Goal: Check status: Check status

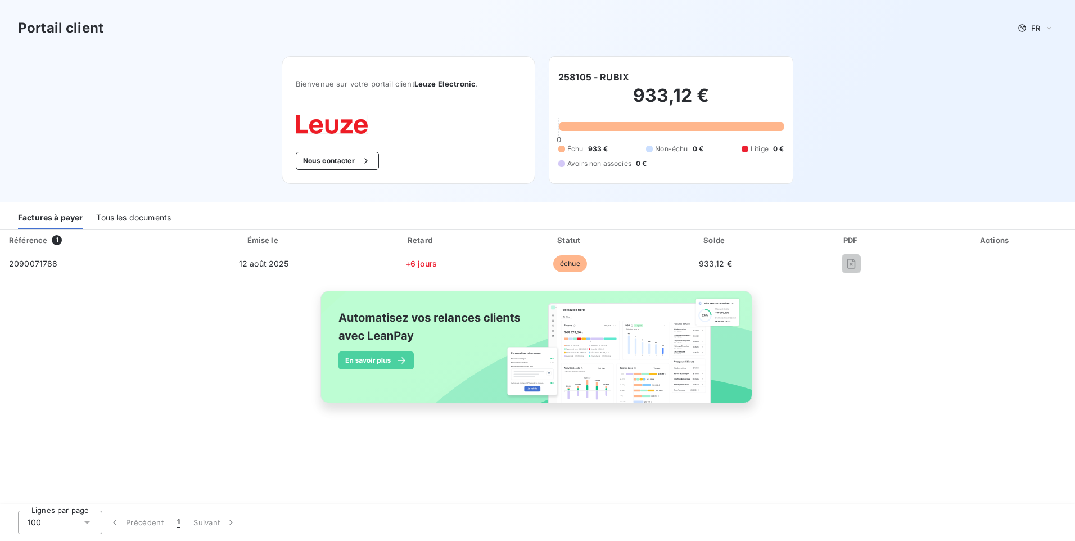
click at [927, 393] on div "Référence 1 Émise le Retard Statut Solde PDF Actions 2090071788 [DATE] +6 jours…" at bounding box center [537, 330] width 1075 height 200
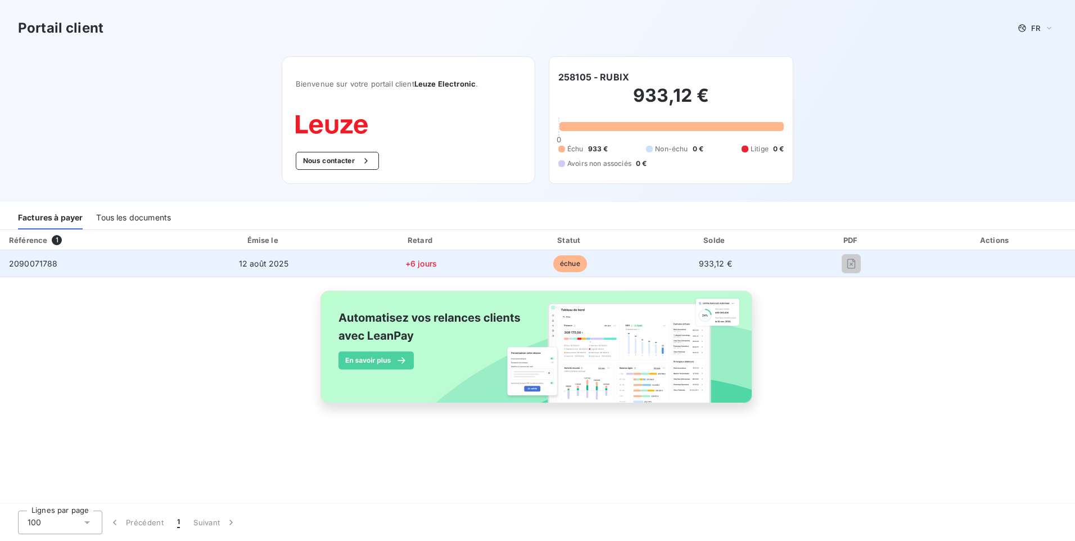
click at [28, 262] on span "2090071788" at bounding box center [33, 264] width 49 height 10
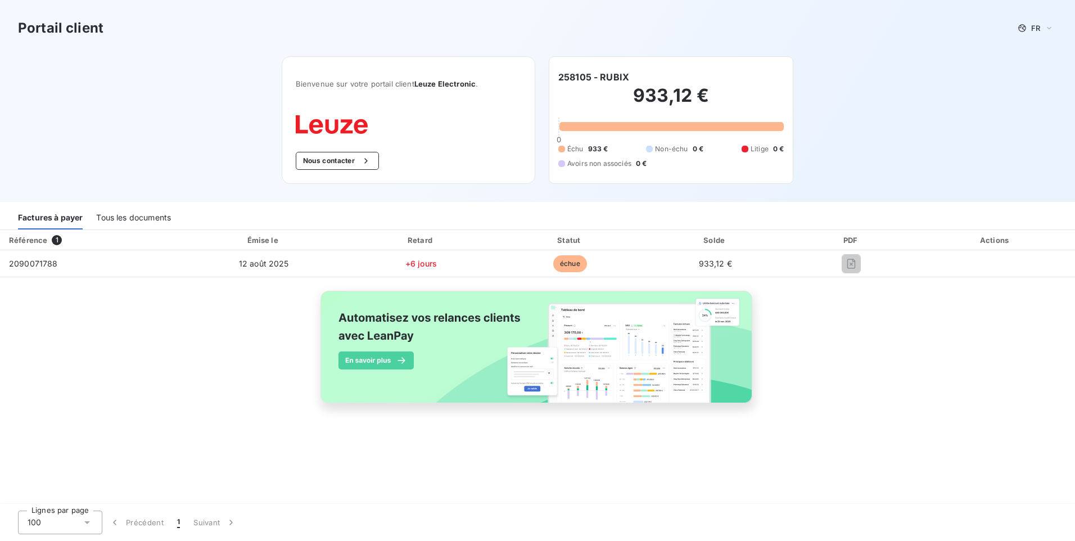
click at [170, 319] on div "Référence 1 Émise le Retard Statut Solde PDF Actions 2090071788 [DATE] +6 jours…" at bounding box center [537, 330] width 1075 height 200
click at [133, 213] on div "Tous les documents" at bounding box center [133, 218] width 75 height 24
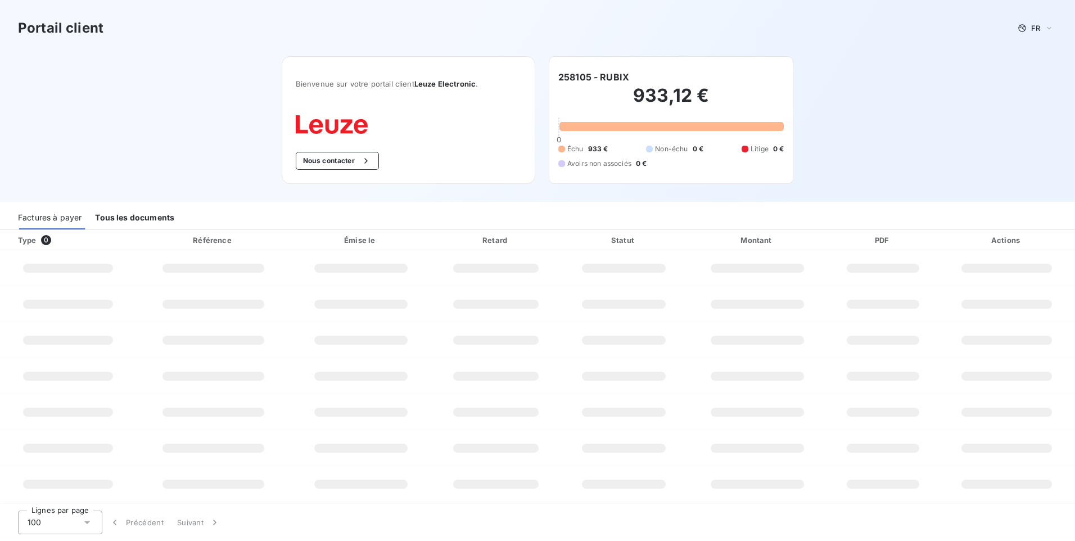
click at [133, 213] on div "Tous les documents" at bounding box center [134, 218] width 79 height 24
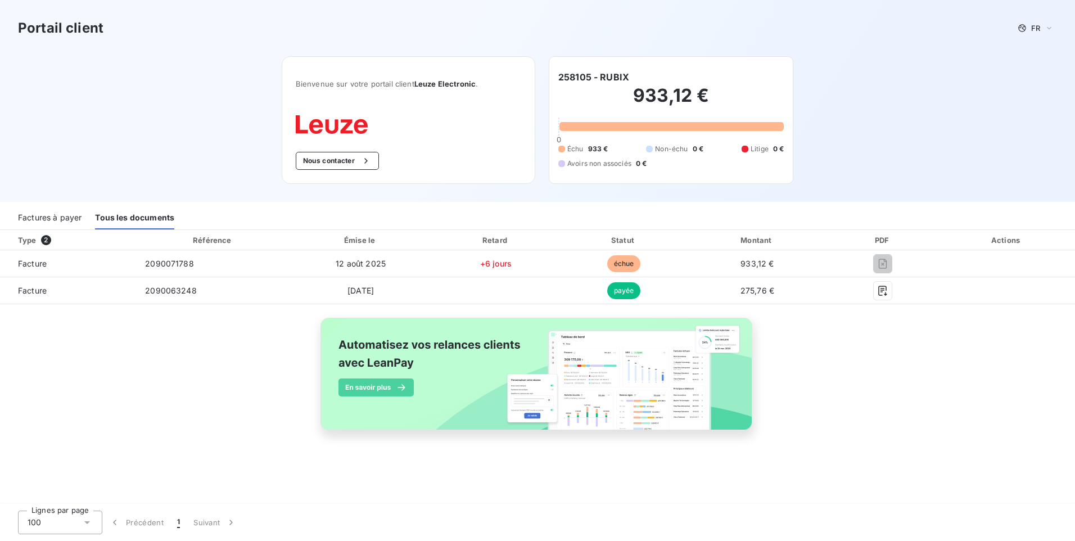
click at [914, 377] on div "Type 2 Référence Émise le Retard Statut Montant PDF Actions Facture 2090071788 …" at bounding box center [537, 343] width 1075 height 227
drag, startPoint x: 911, startPoint y: 373, endPoint x: 712, endPoint y: 305, distance: 209.9
click at [908, 372] on div "Type 2 Référence Émise le Retard Statut Montant PDF Actions Facture 2090071788 …" at bounding box center [537, 343] width 1075 height 227
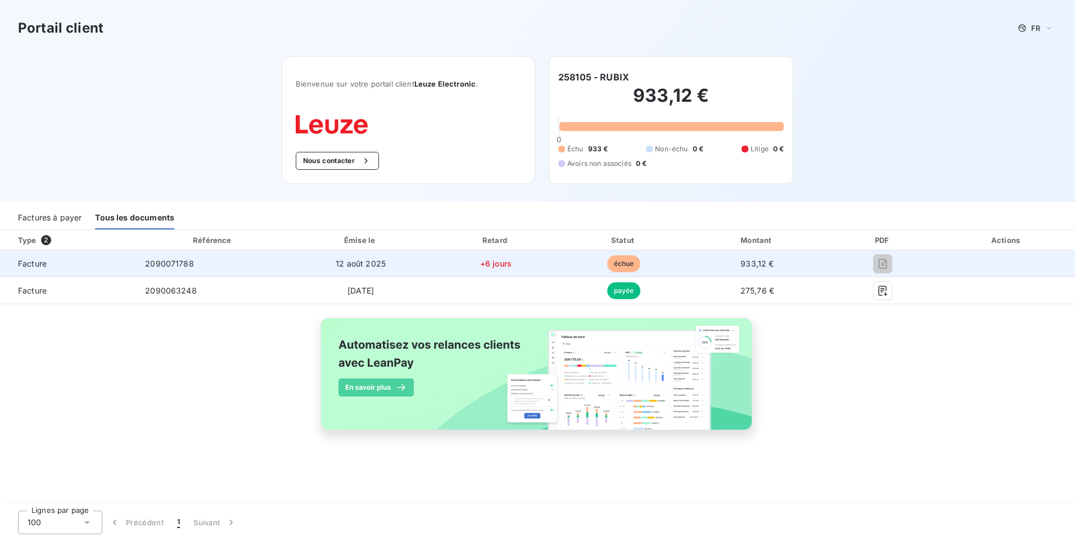
click at [619, 260] on span "échue" at bounding box center [624, 263] width 34 height 17
